Goal: Task Accomplishment & Management: Use online tool/utility

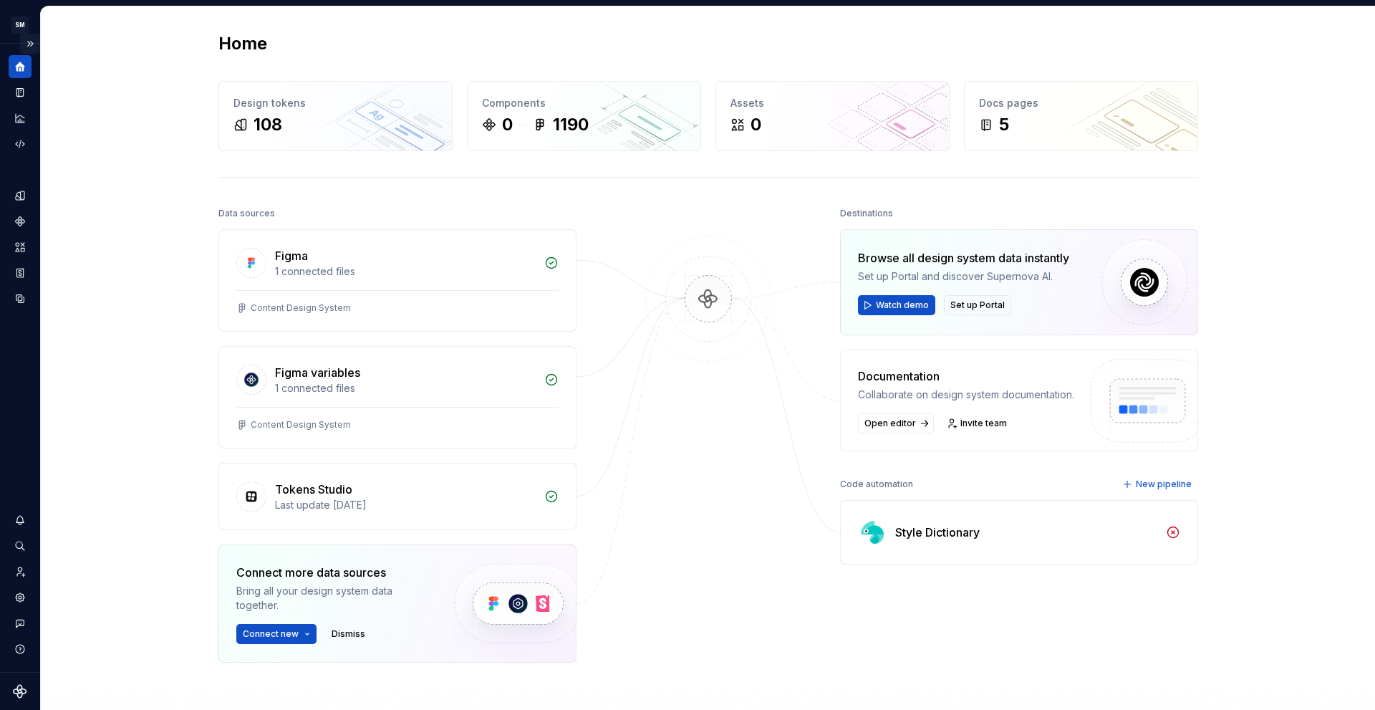
click at [29, 44] on button "Expand sidebar" at bounding box center [30, 44] width 20 height 20
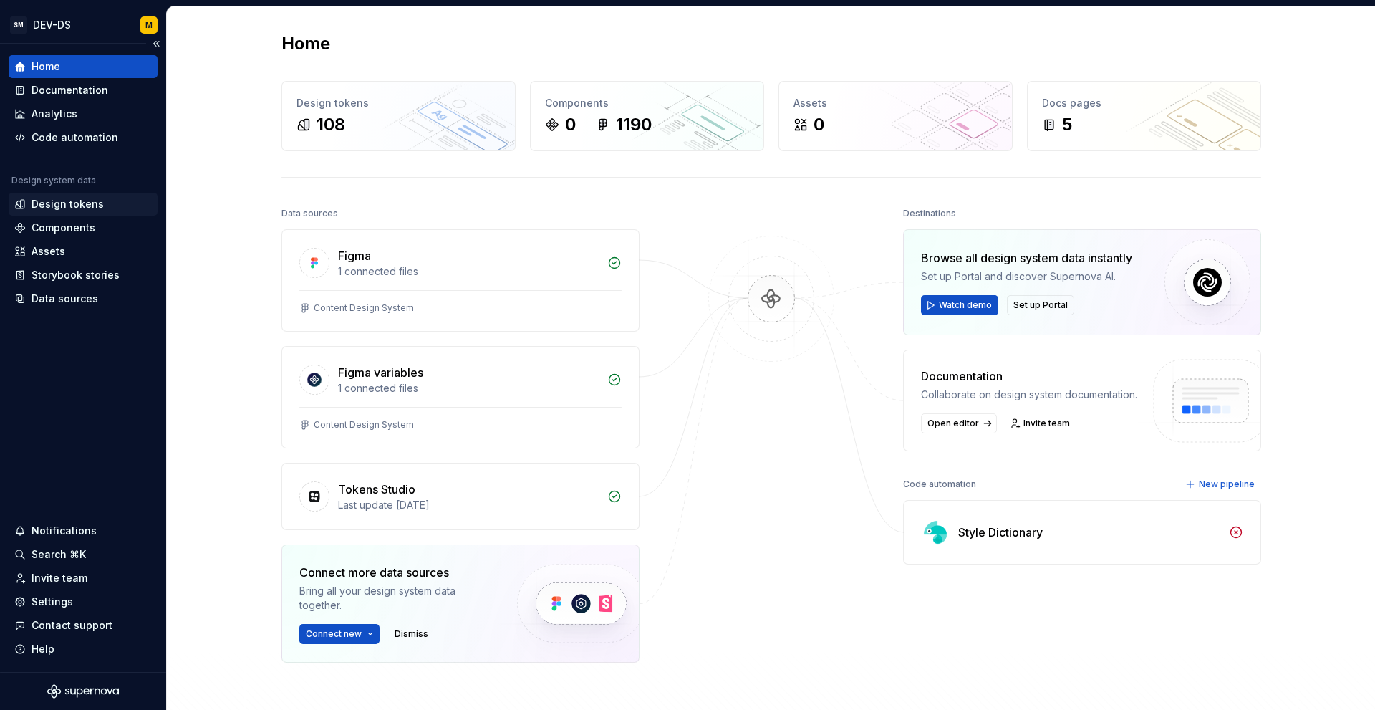
click at [79, 208] on div "Design tokens" at bounding box center [68, 204] width 72 height 14
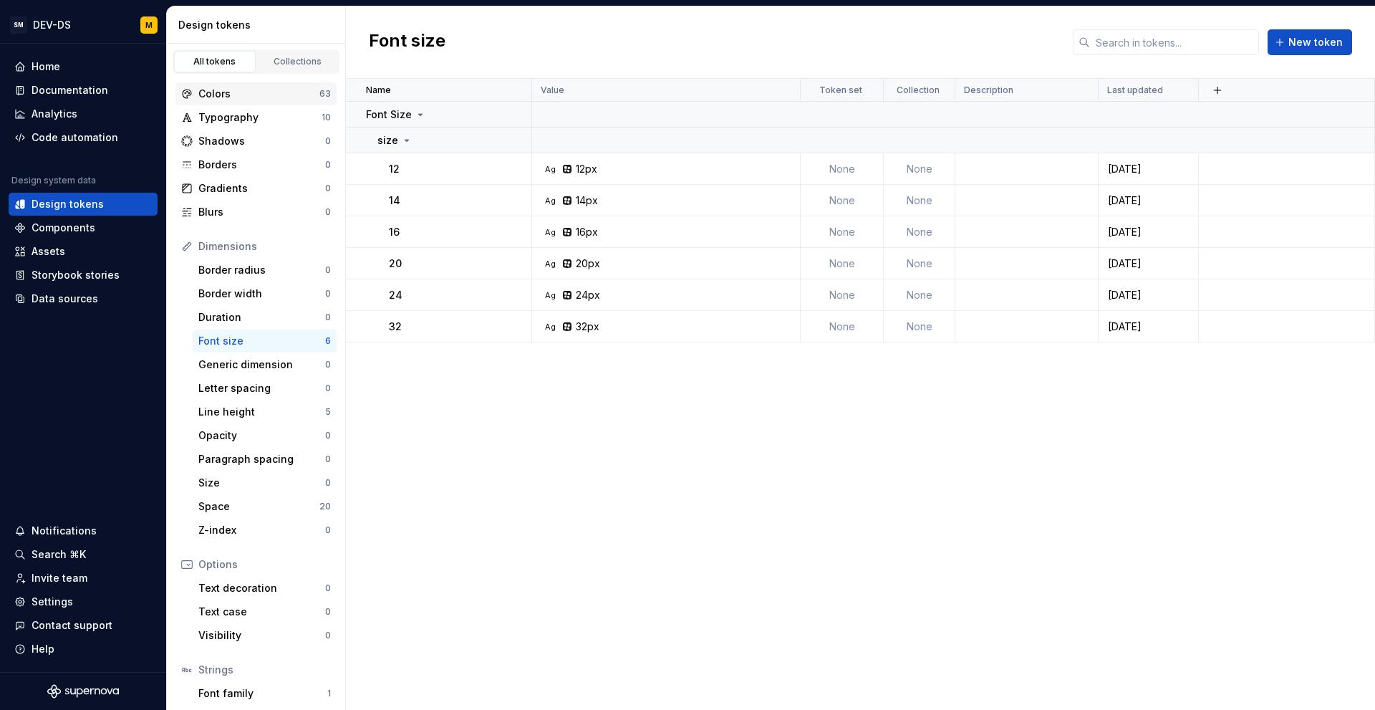
click at [266, 97] on div "Colors" at bounding box center [258, 94] width 121 height 14
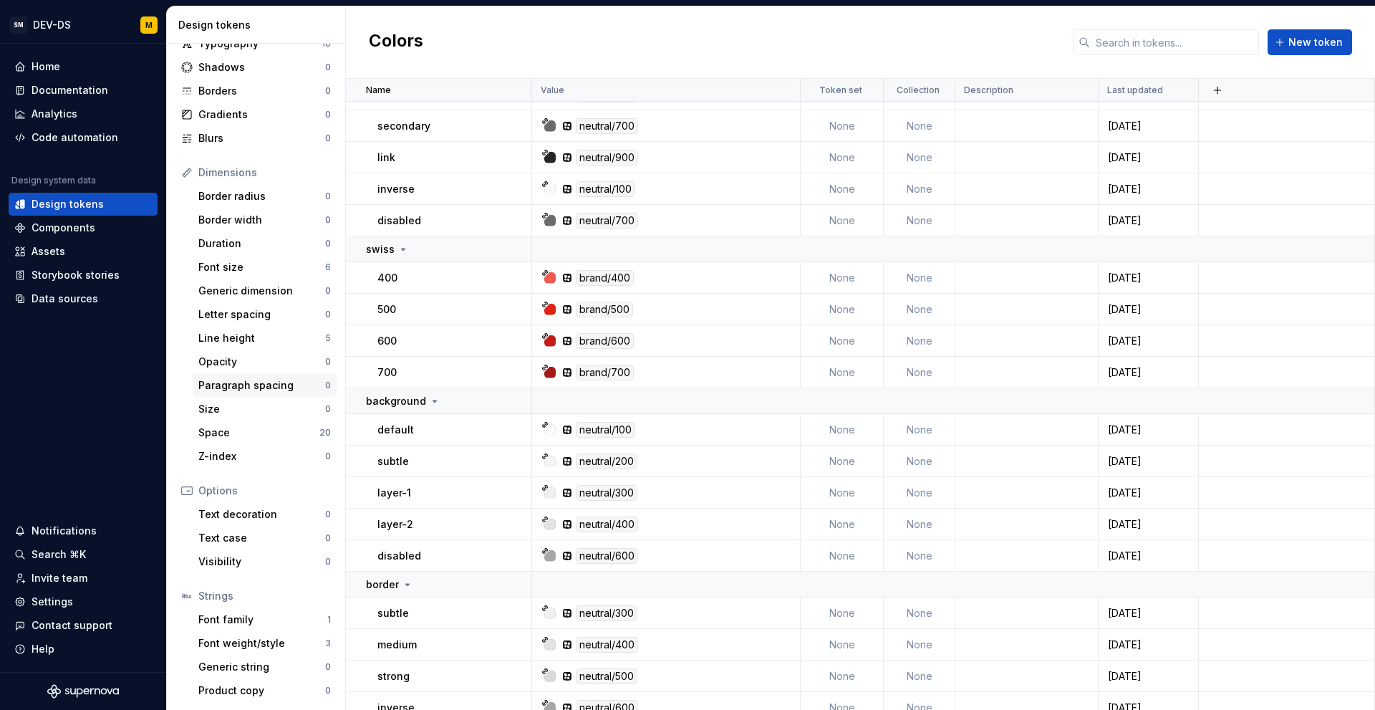
scroll to position [74, 0]
click at [256, 434] on div "Space" at bounding box center [258, 432] width 121 height 14
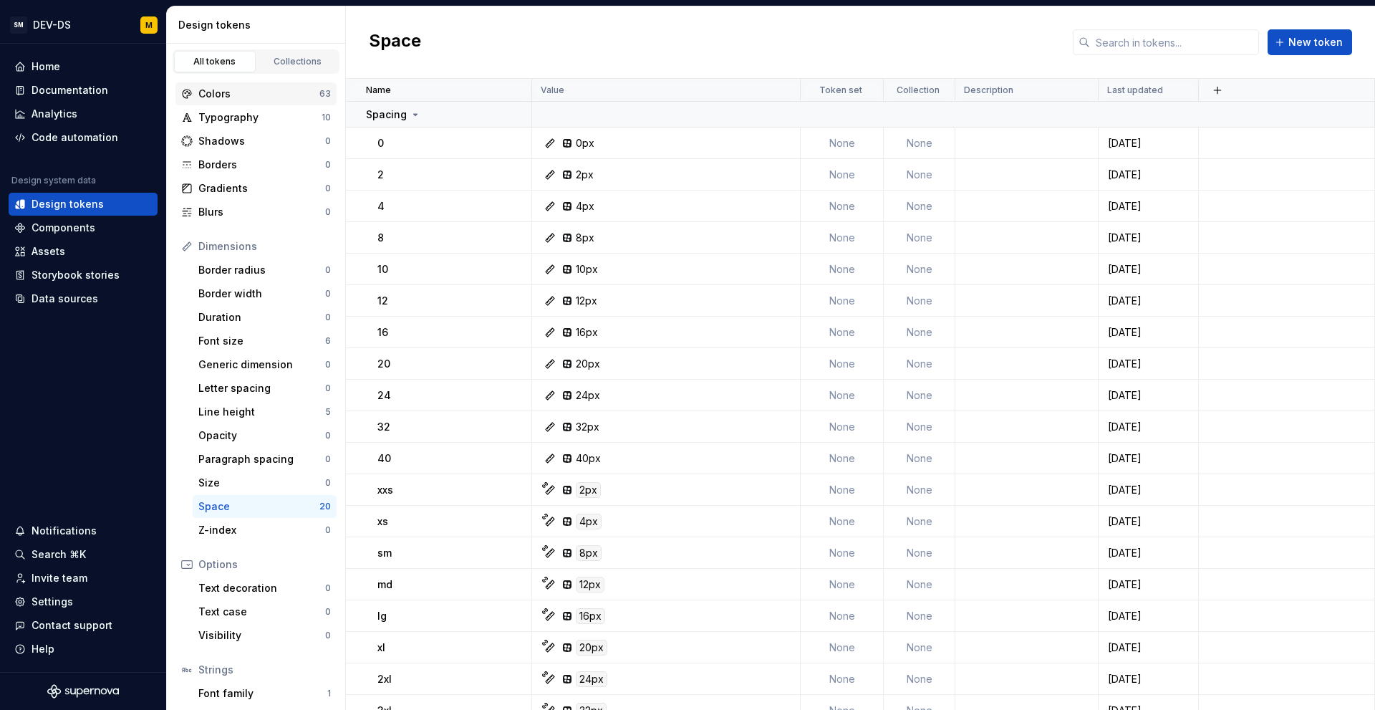
click at [252, 92] on div "Colors" at bounding box center [258, 94] width 121 height 14
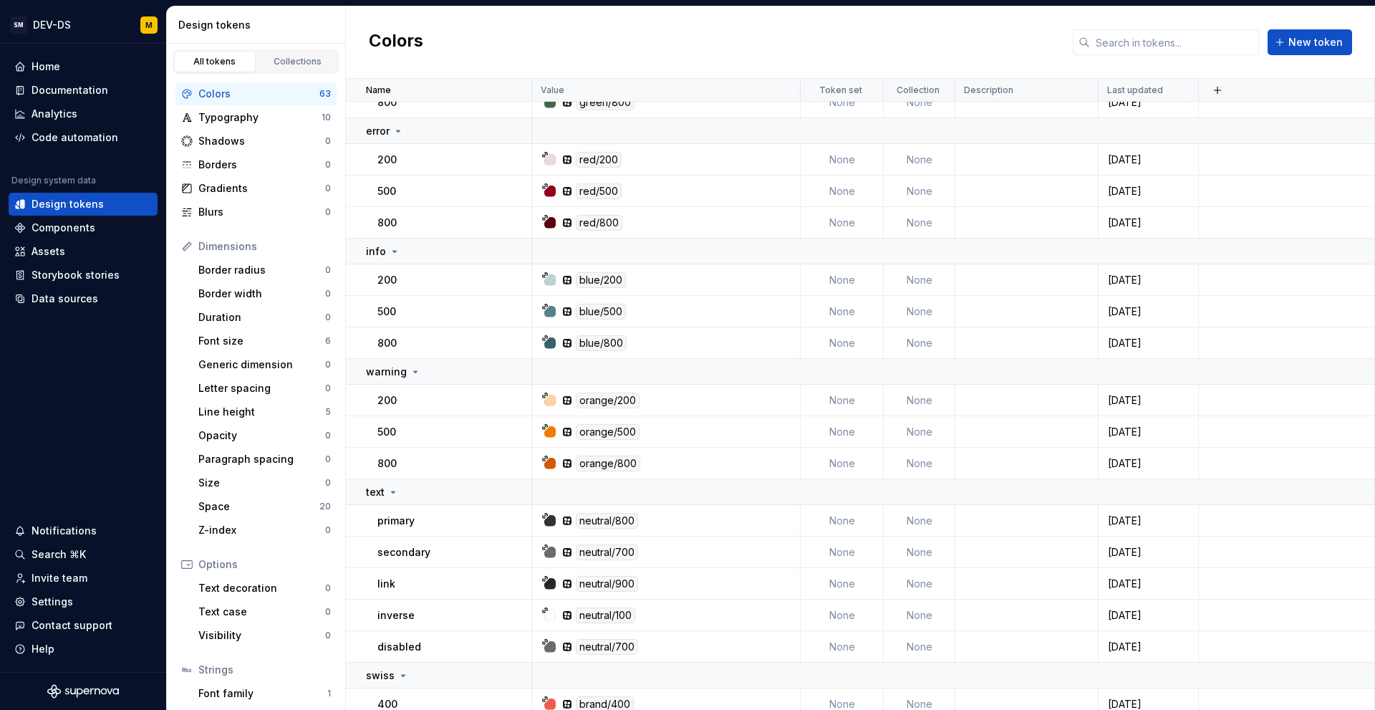
scroll to position [1361, 0]
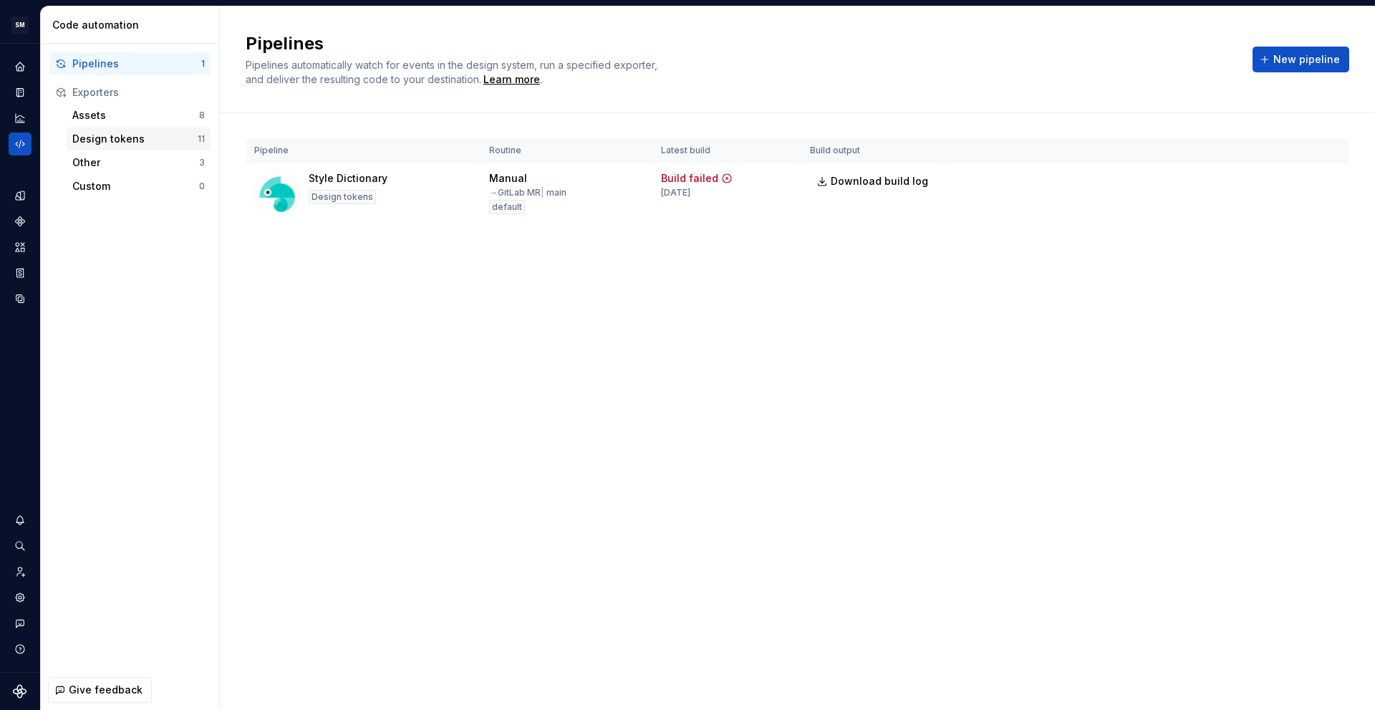
click at [120, 133] on div "Design tokens" at bounding box center [134, 139] width 125 height 14
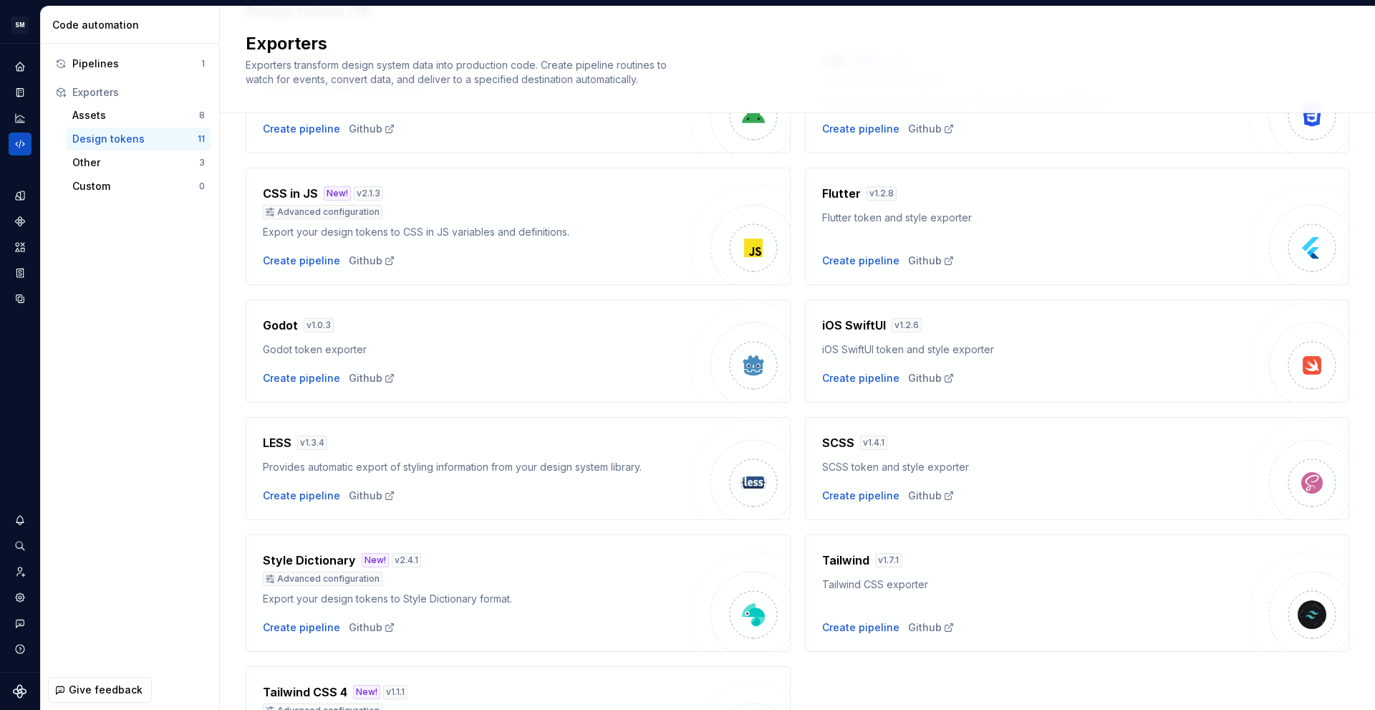
scroll to position [143, 0]
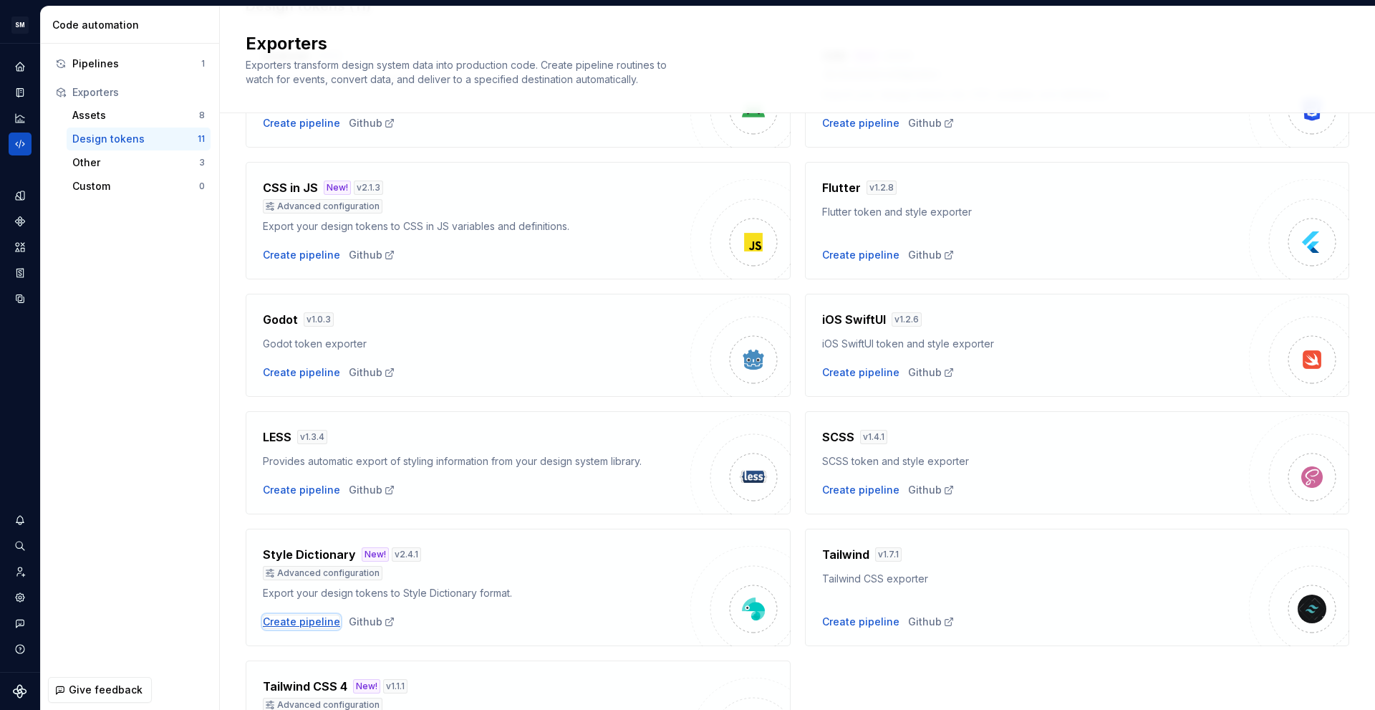
click at [306, 621] on div "Create pipeline" at bounding box center [301, 621] width 77 height 14
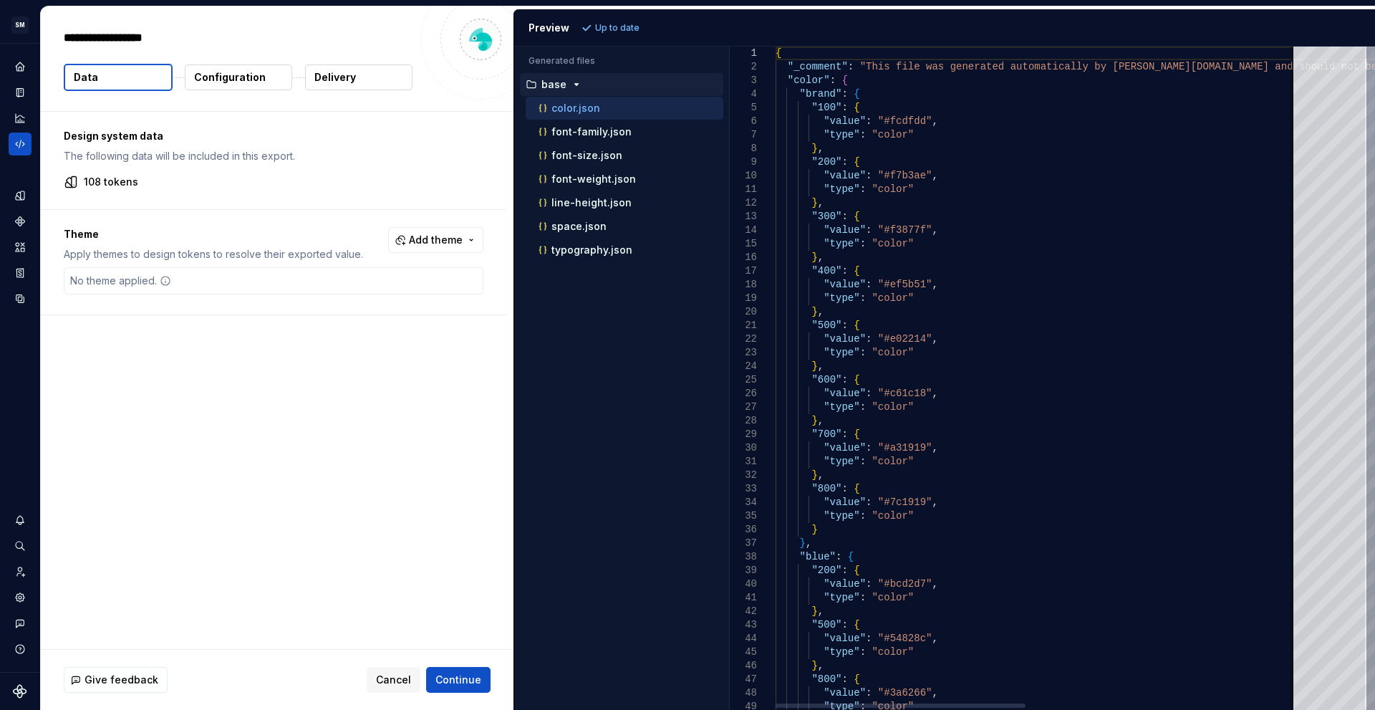
type textarea "*"
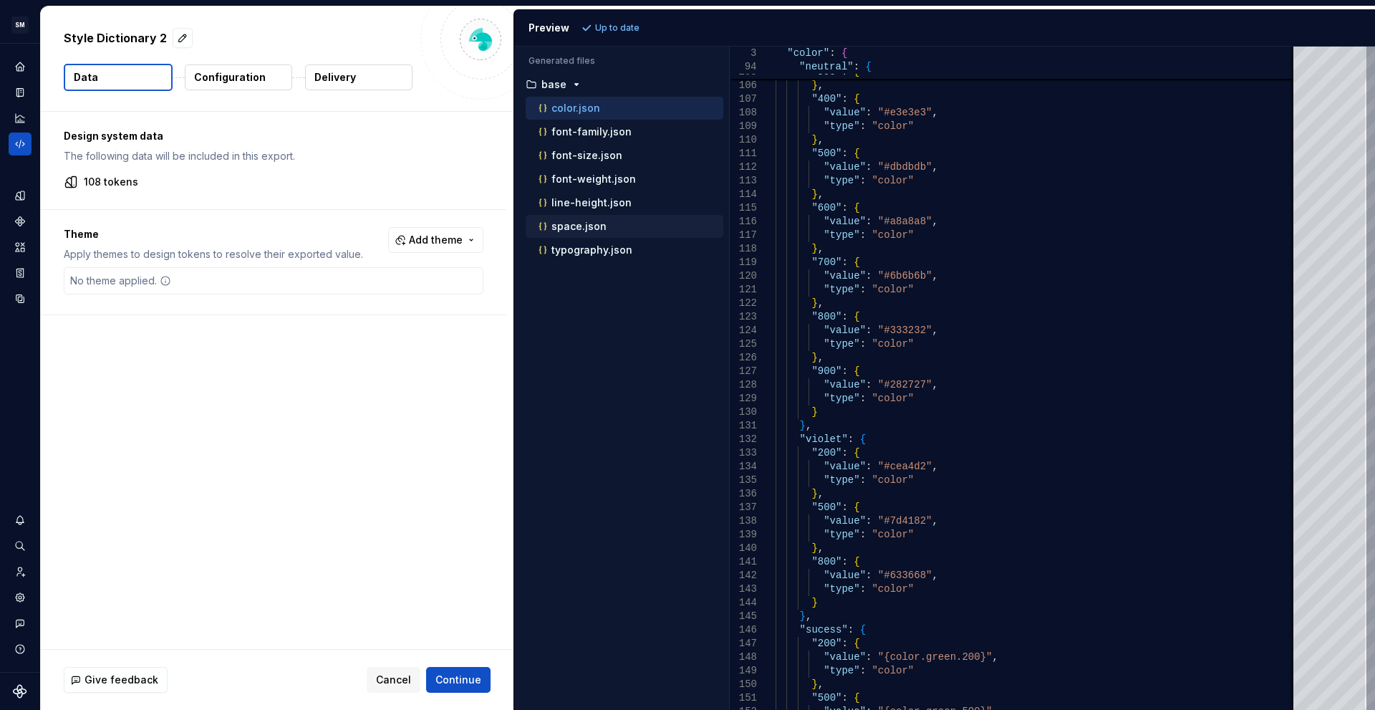
click at [611, 230] on div "space.json" at bounding box center [630, 226] width 188 height 14
type textarea "**********"
